Goal: Navigation & Orientation: Find specific page/section

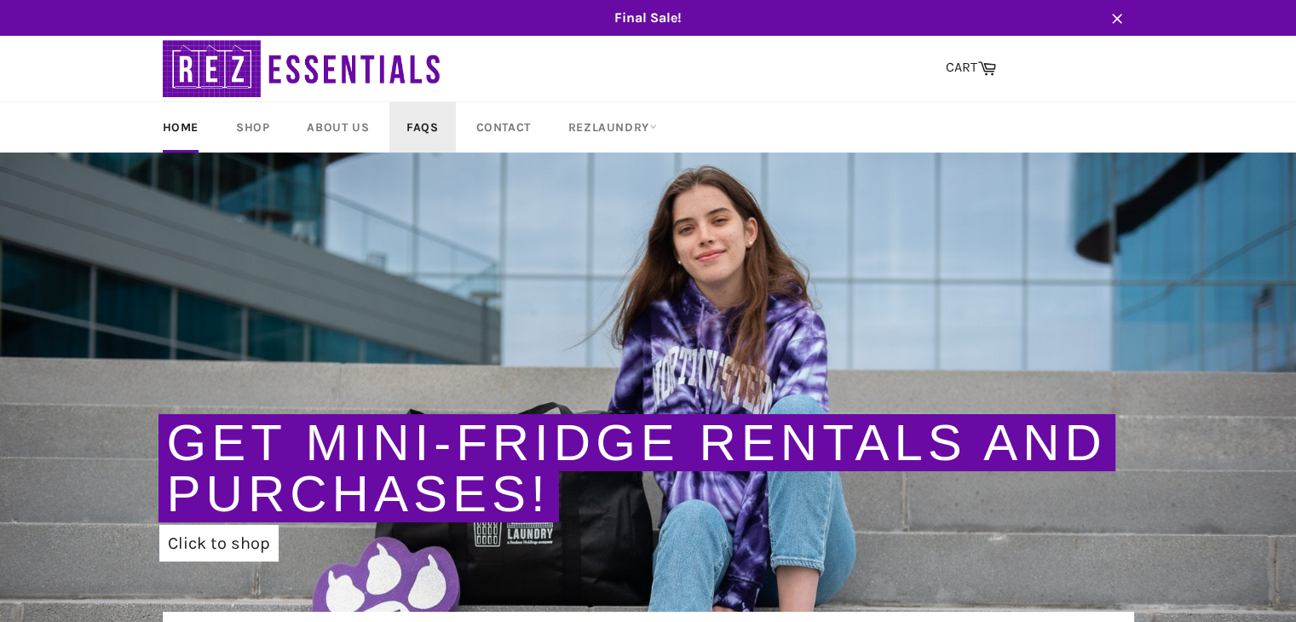
click at [425, 129] on link "FAQs" at bounding box center [422, 127] width 66 height 50
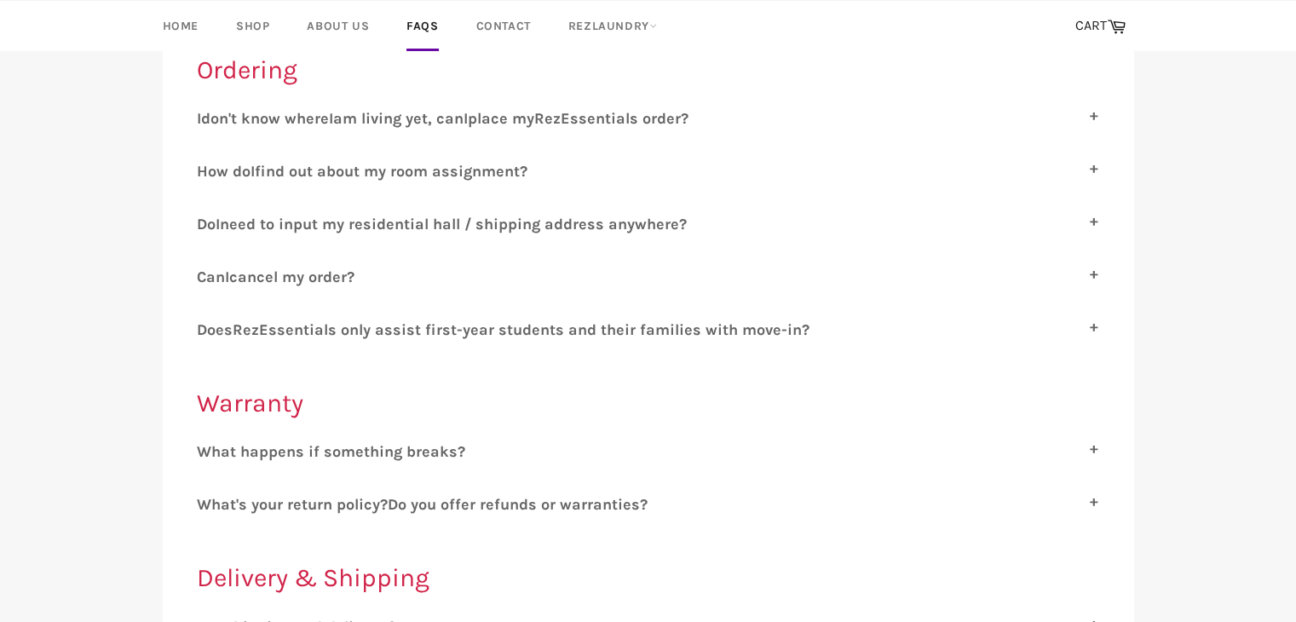
scroll to position [259, 0]
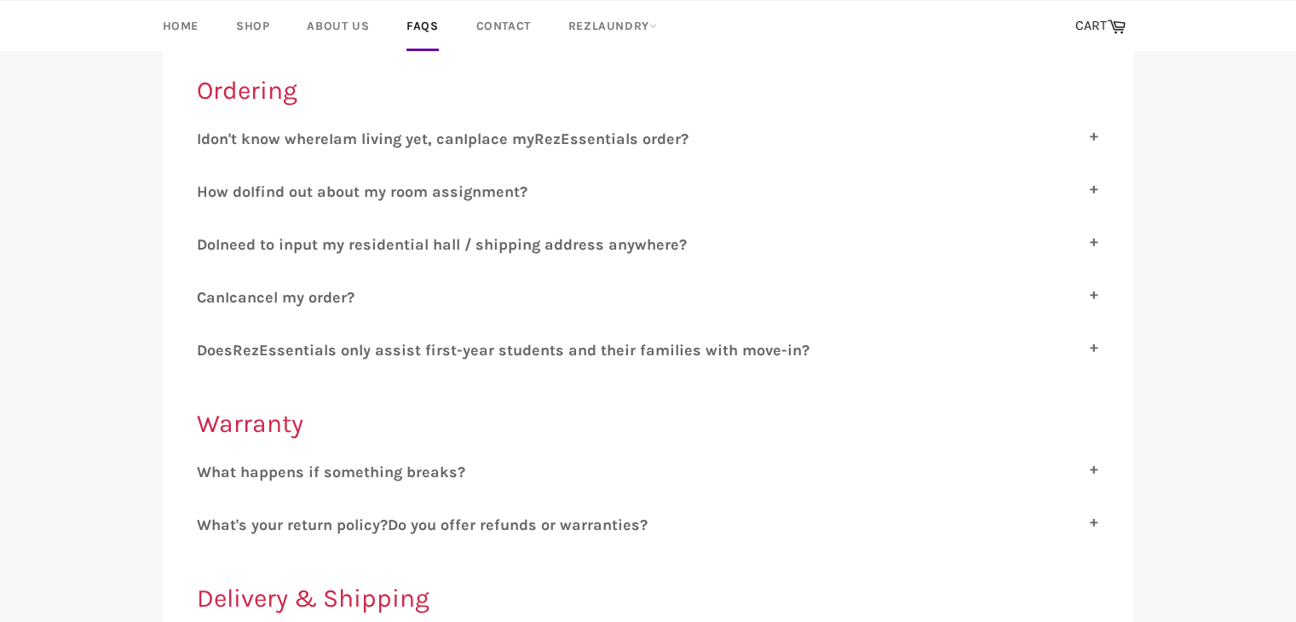
click at [469, 294] on label "C an I cancel my order?" at bounding box center [648, 297] width 903 height 19
click at [208, 294] on input "C an I cancel my order?" at bounding box center [202, 293] width 11 height 11
checkbox input "true"
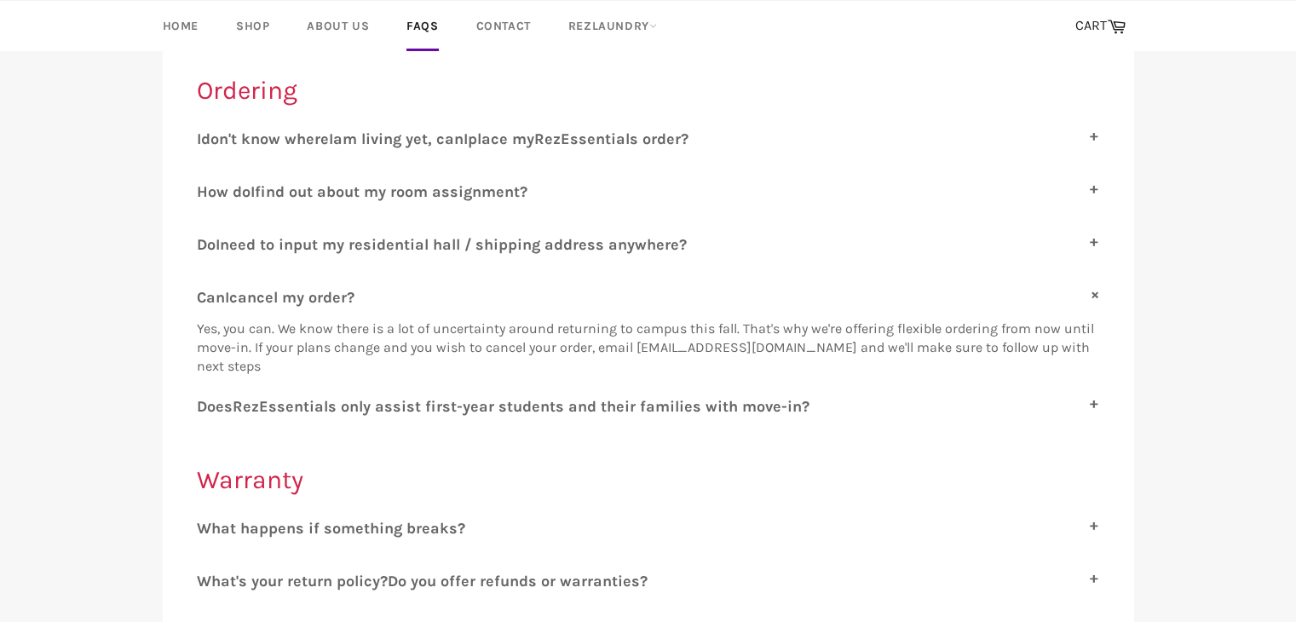
click at [445, 410] on span "ssentials only assist first-year students and their families with move-in?" at bounding box center [538, 406] width 541 height 19
click at [208, 408] on input "D oes R ez E ssentials only assist first-year students and their families with …" at bounding box center [202, 402] width 11 height 11
checkbox input "true"
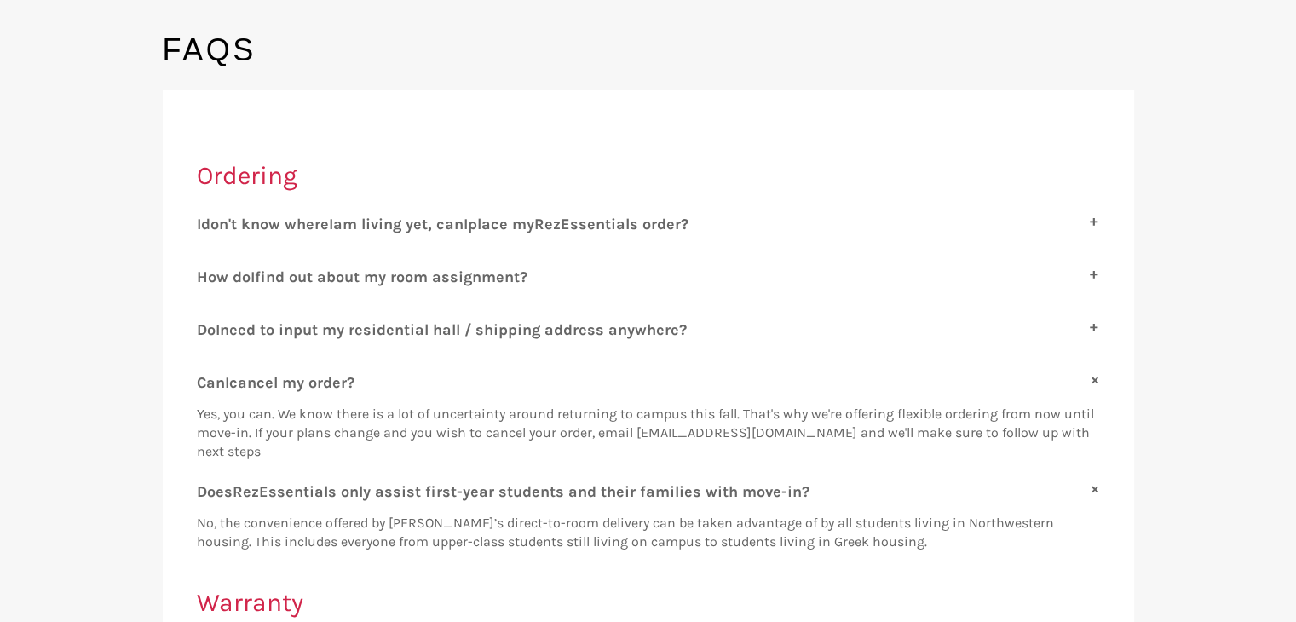
scroll to position [0, 0]
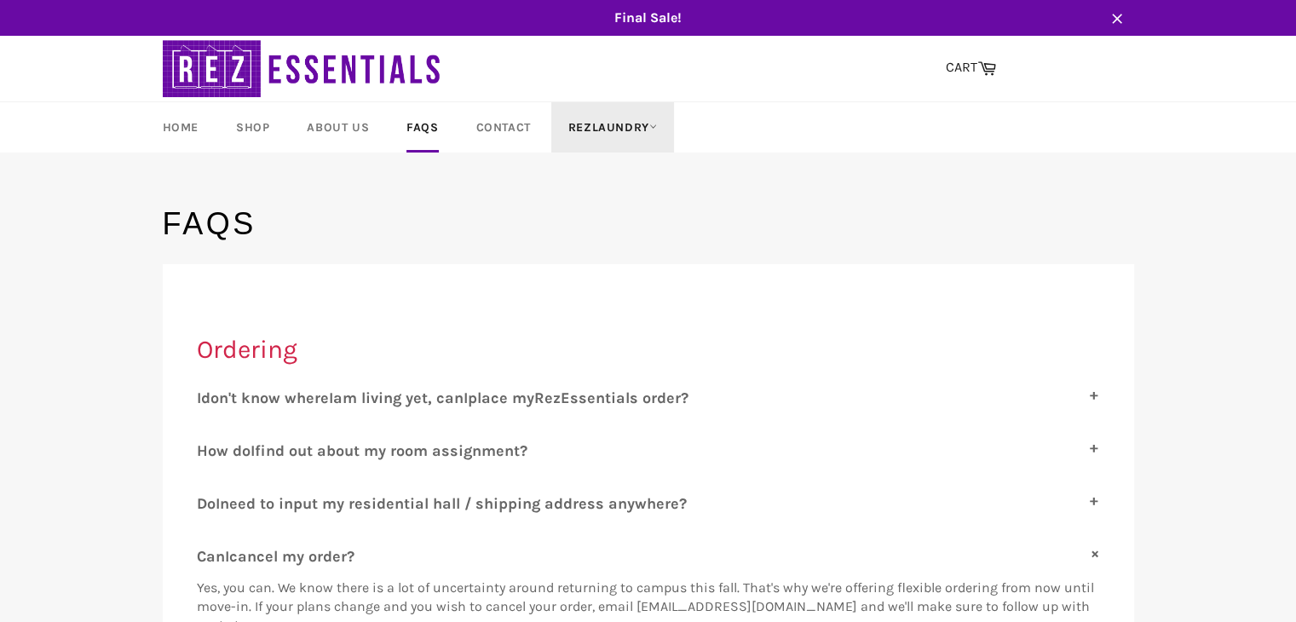
click at [616, 120] on link "RezLaundry" at bounding box center [612, 127] width 123 height 50
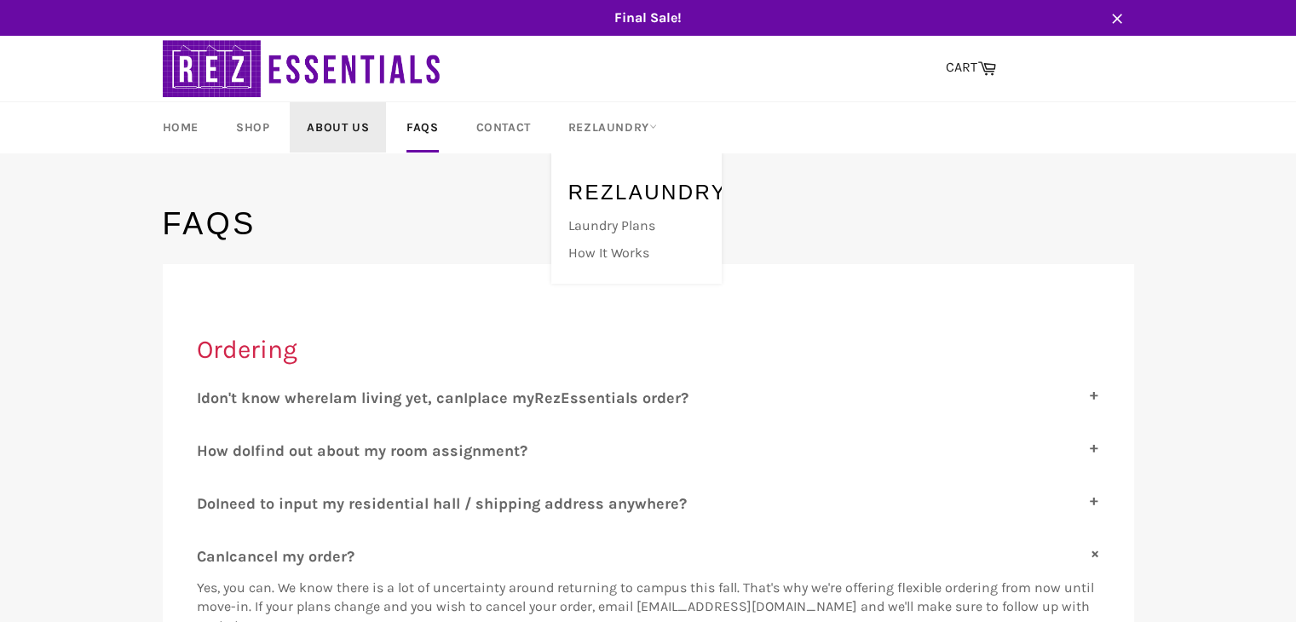
click at [327, 130] on link "About Us" at bounding box center [338, 127] width 96 height 50
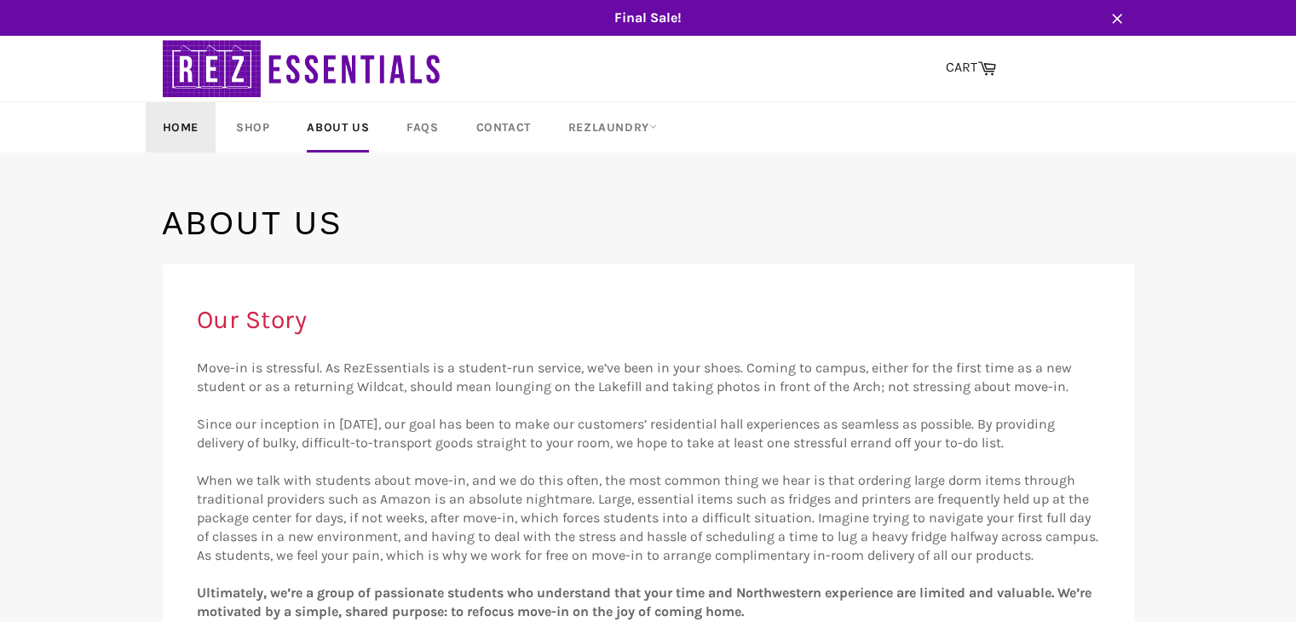
click at [187, 128] on link "Home" at bounding box center [181, 127] width 70 height 50
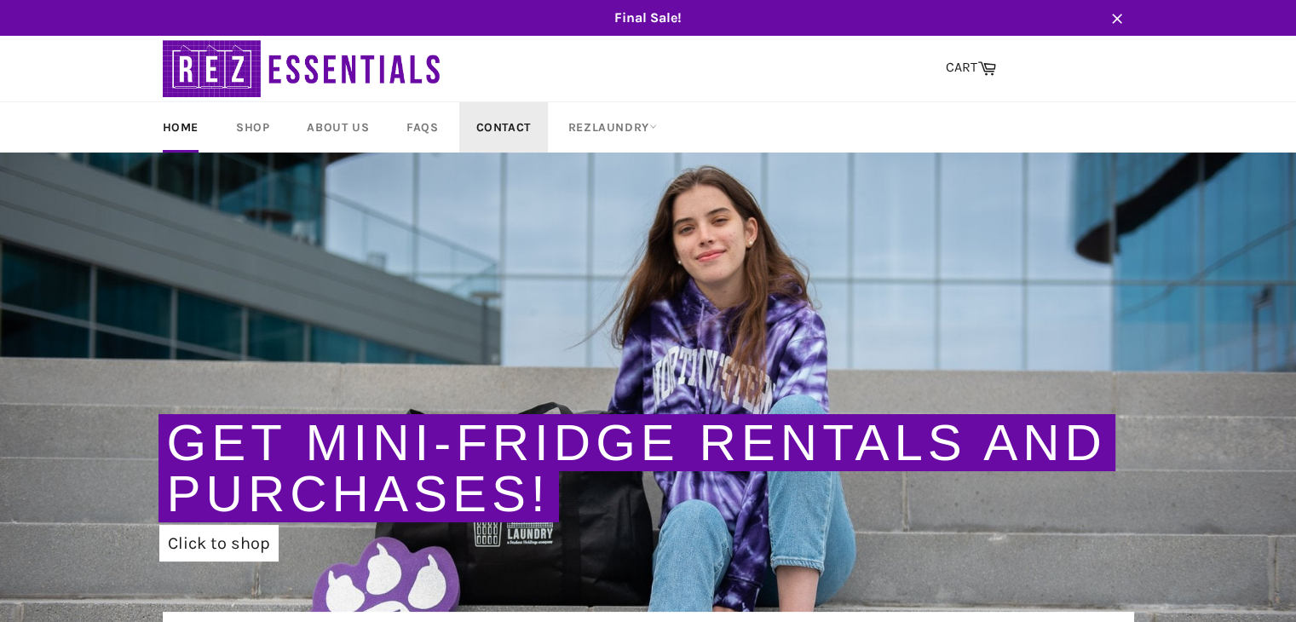
click at [515, 126] on link "Contact" at bounding box center [503, 127] width 89 height 50
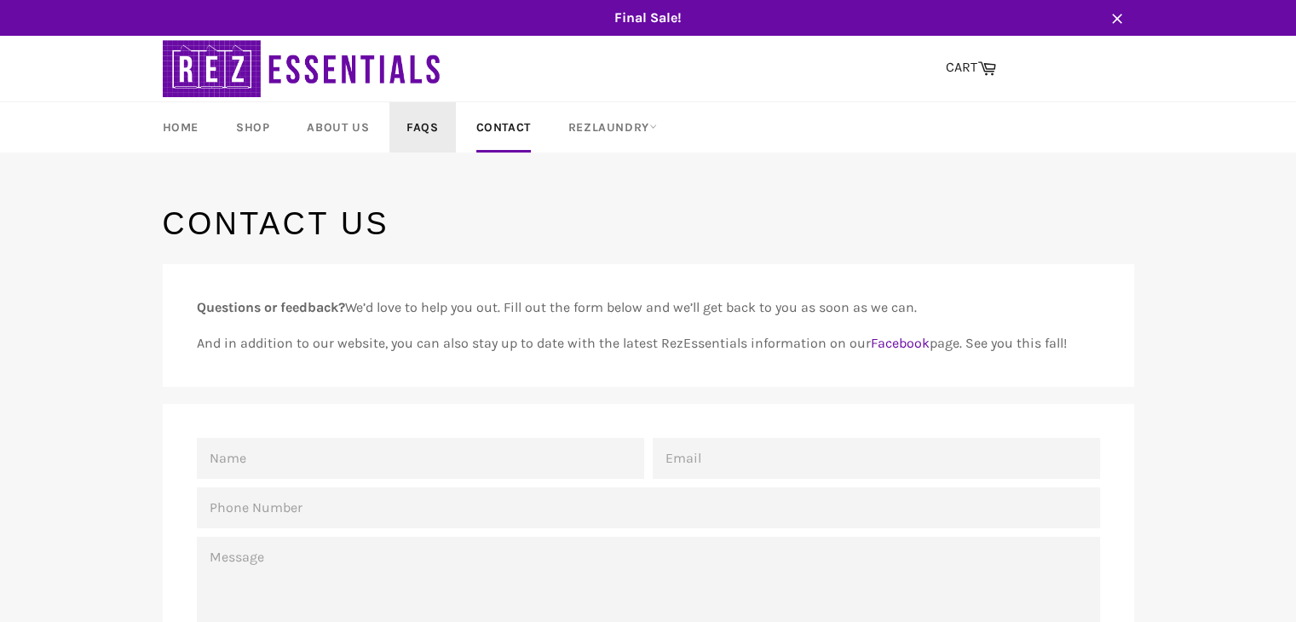
click at [433, 121] on link "FAQs" at bounding box center [422, 127] width 66 height 50
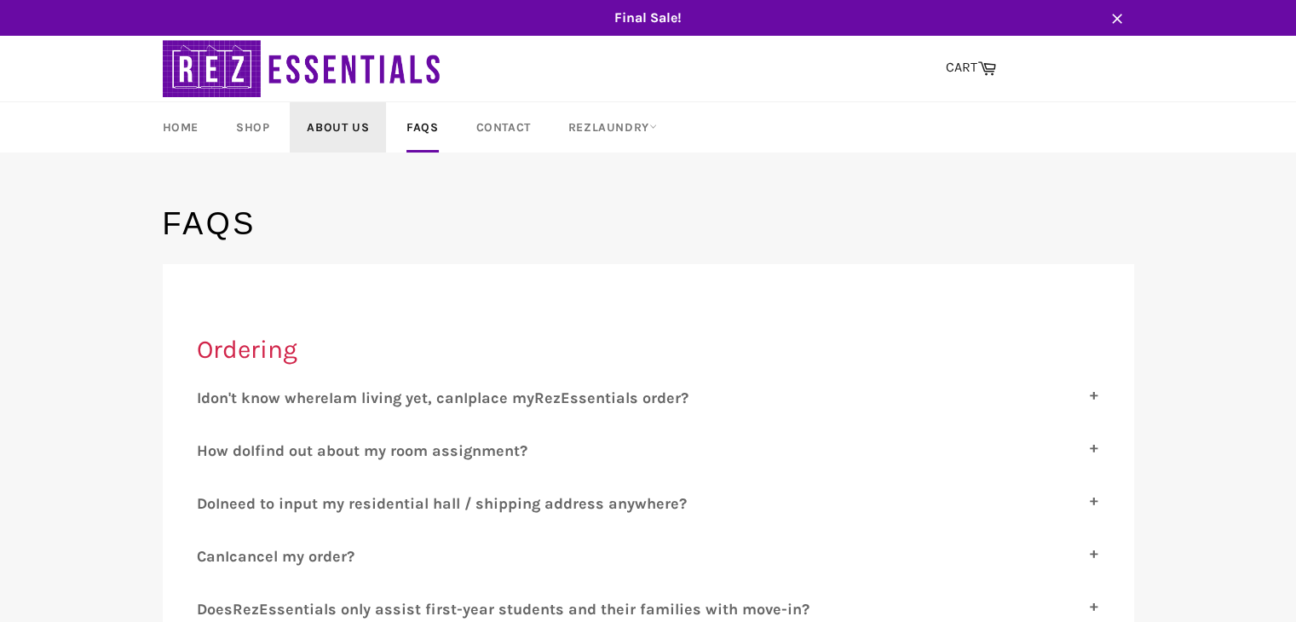
click at [325, 129] on link "About Us" at bounding box center [338, 127] width 96 height 50
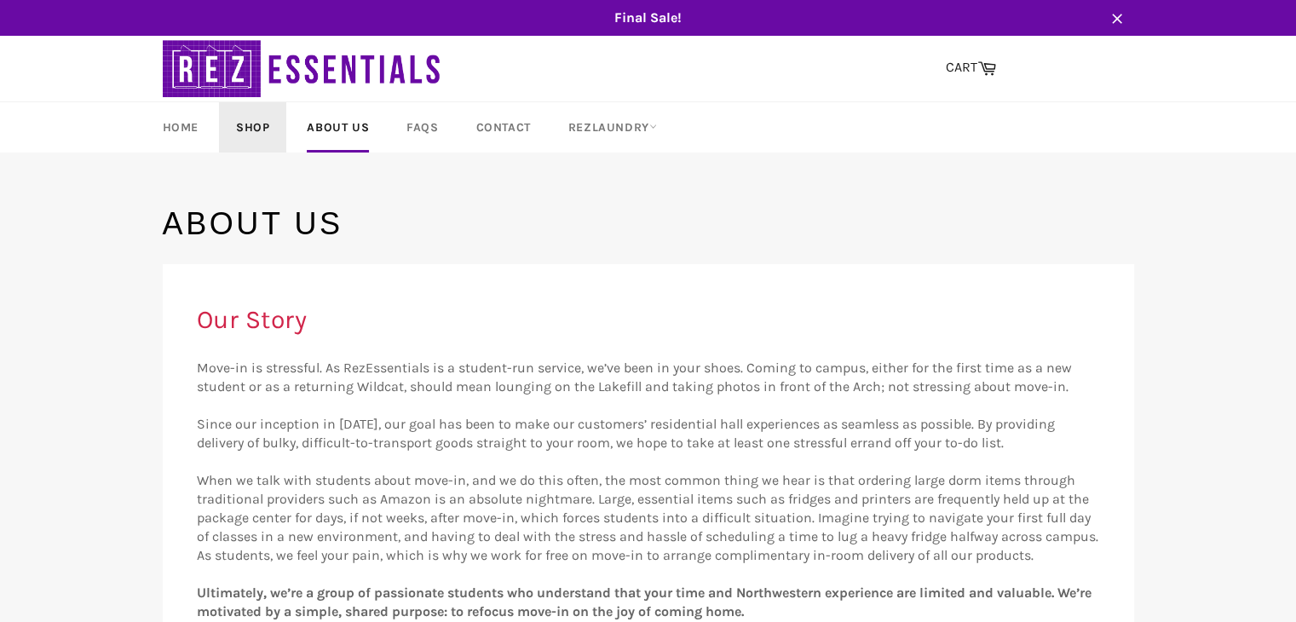
click at [250, 130] on link "Shop" at bounding box center [252, 127] width 67 height 50
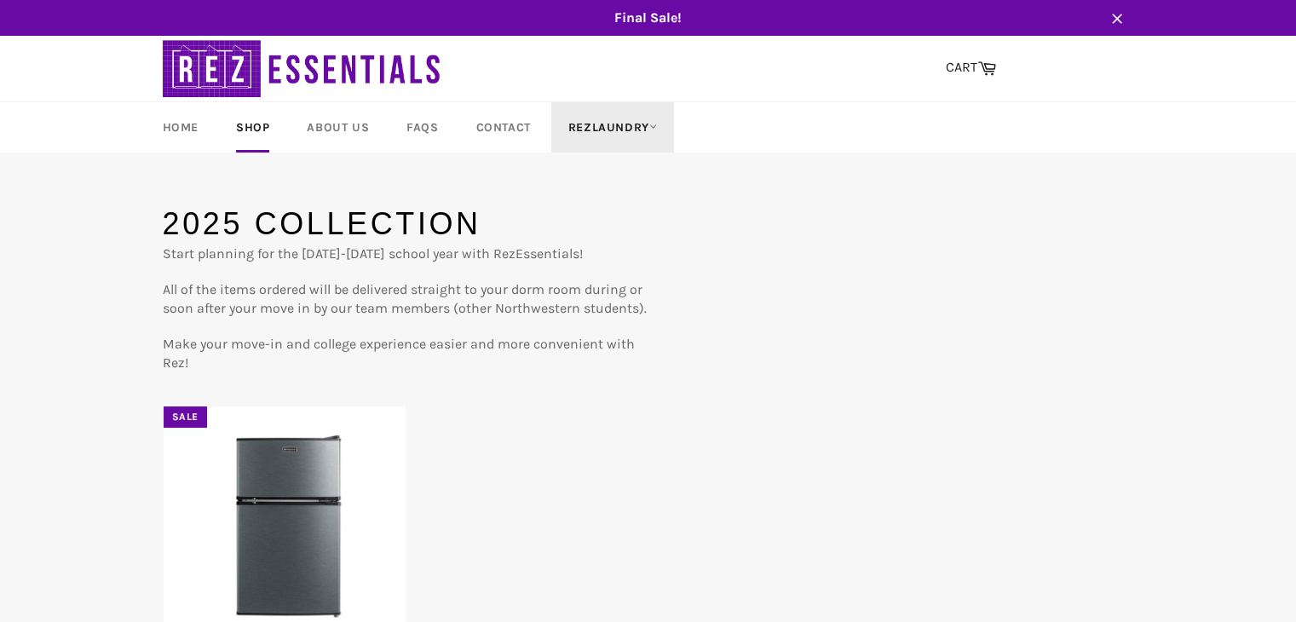
click at [629, 127] on link "RezLaundry" at bounding box center [612, 127] width 123 height 50
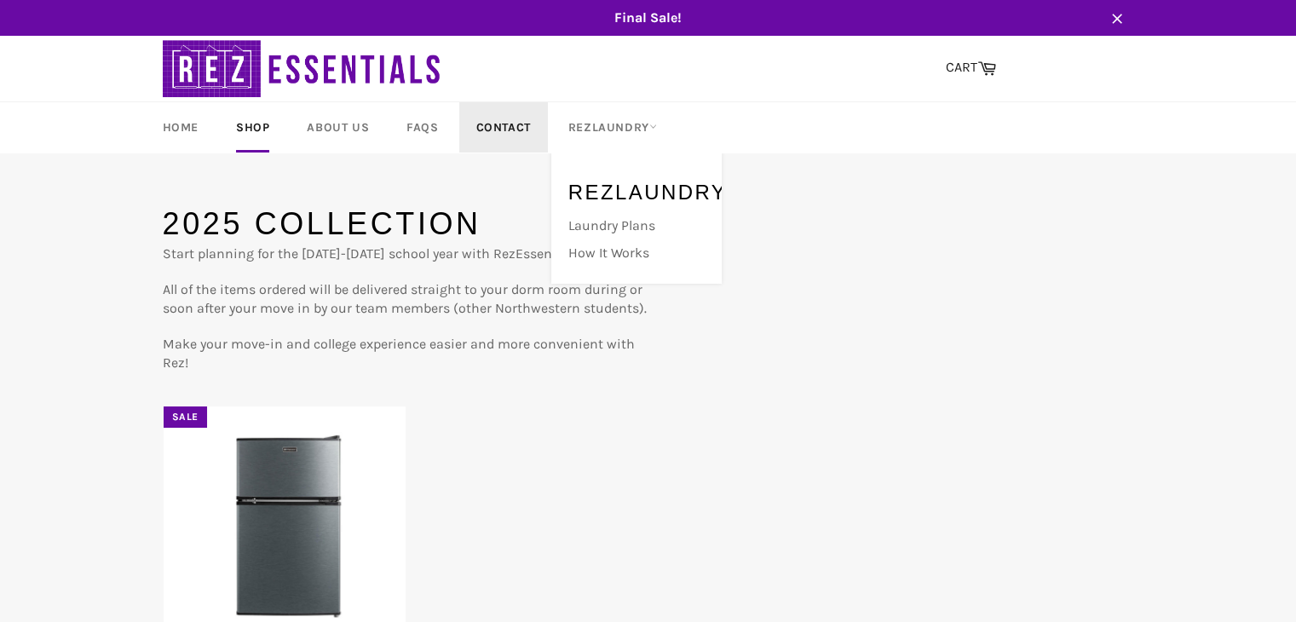
click at [503, 127] on link "Contact" at bounding box center [503, 127] width 89 height 50
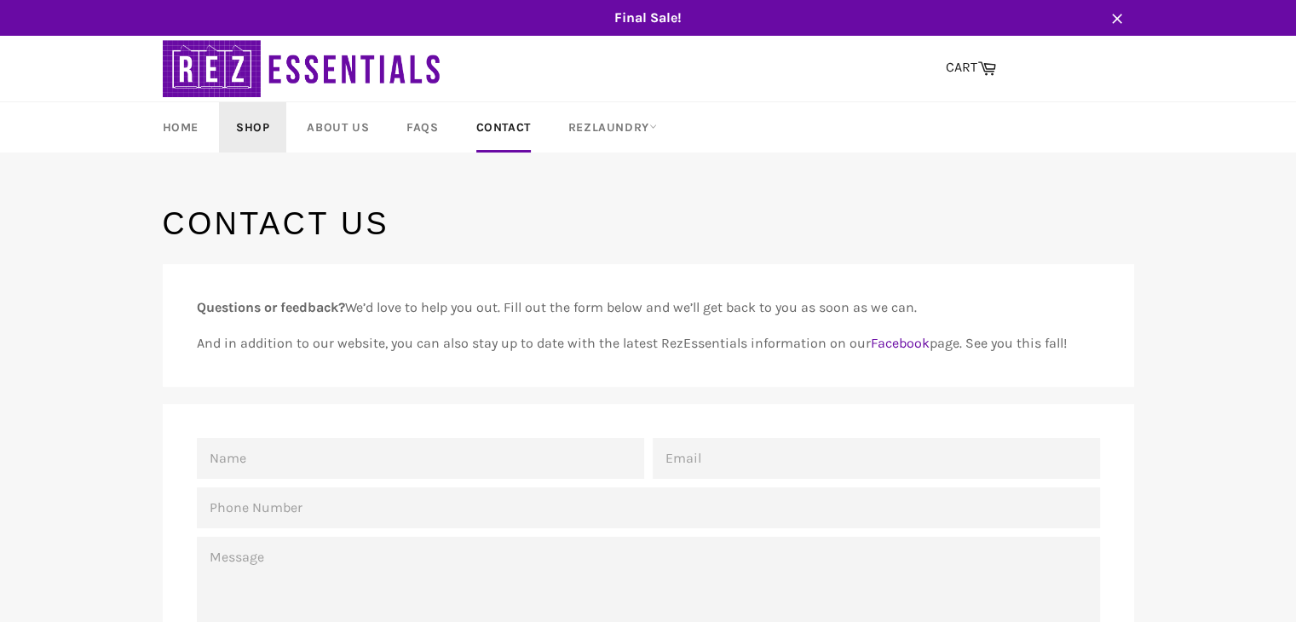
click at [261, 129] on link "Shop" at bounding box center [252, 127] width 67 height 50
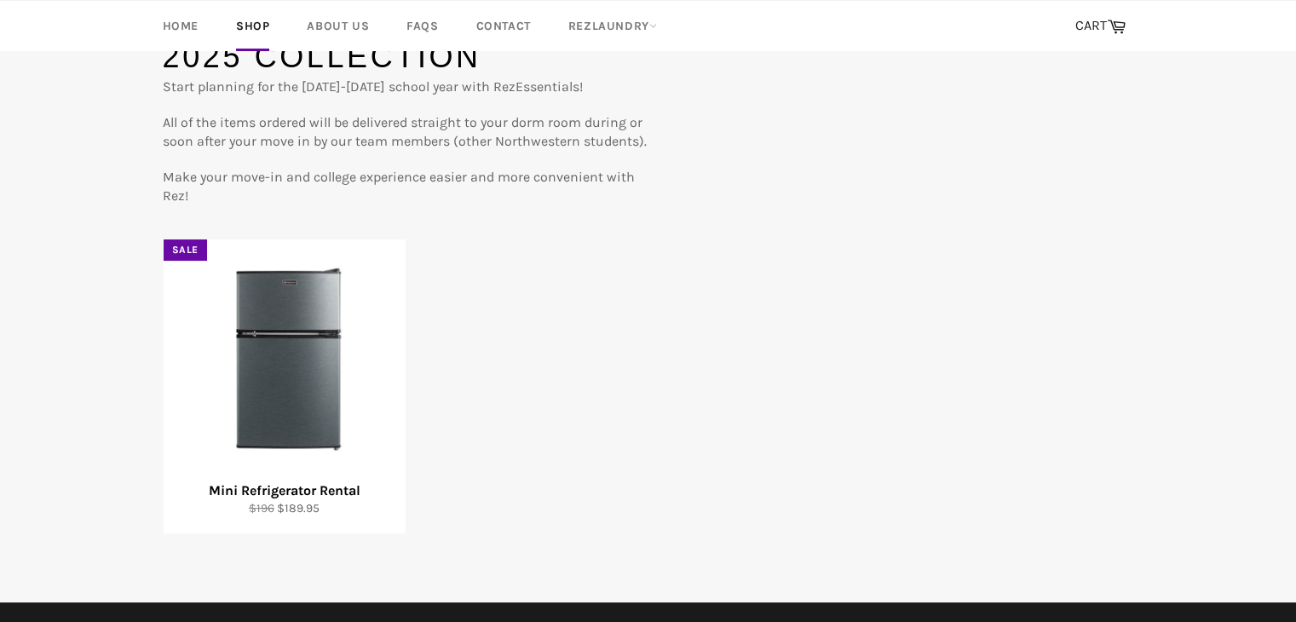
scroll to position [172, 0]
